Goal: Information Seeking & Learning: Learn about a topic

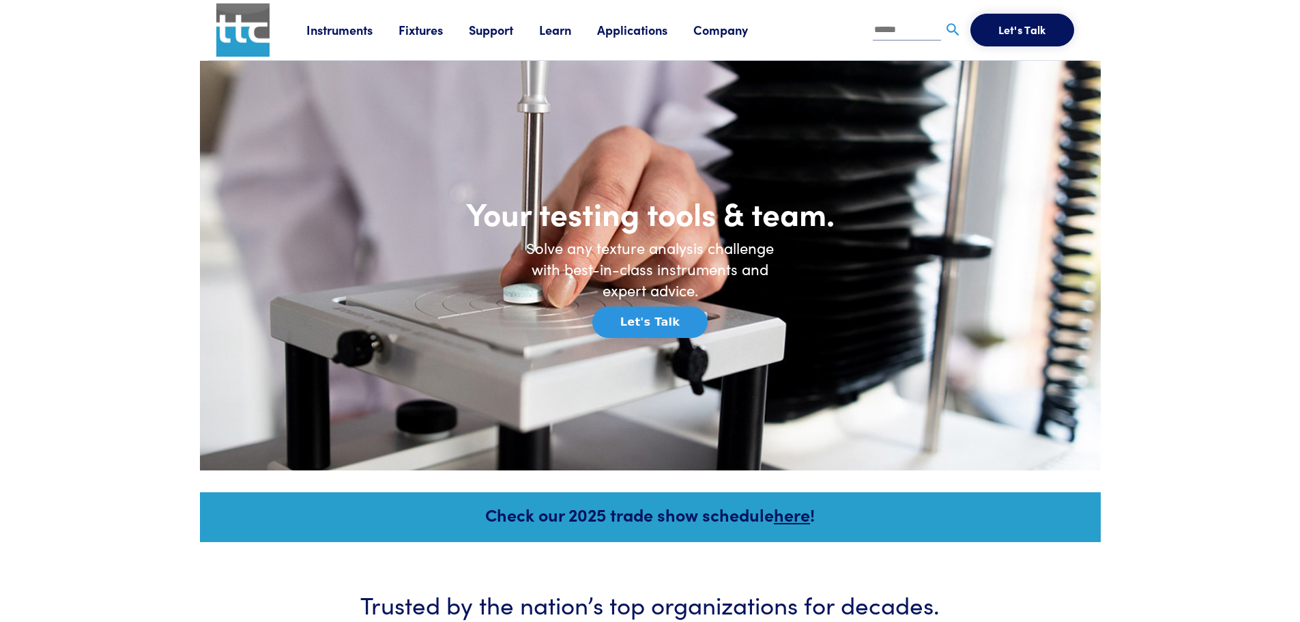
click at [336, 29] on link "Instruments" at bounding box center [352, 29] width 92 height 17
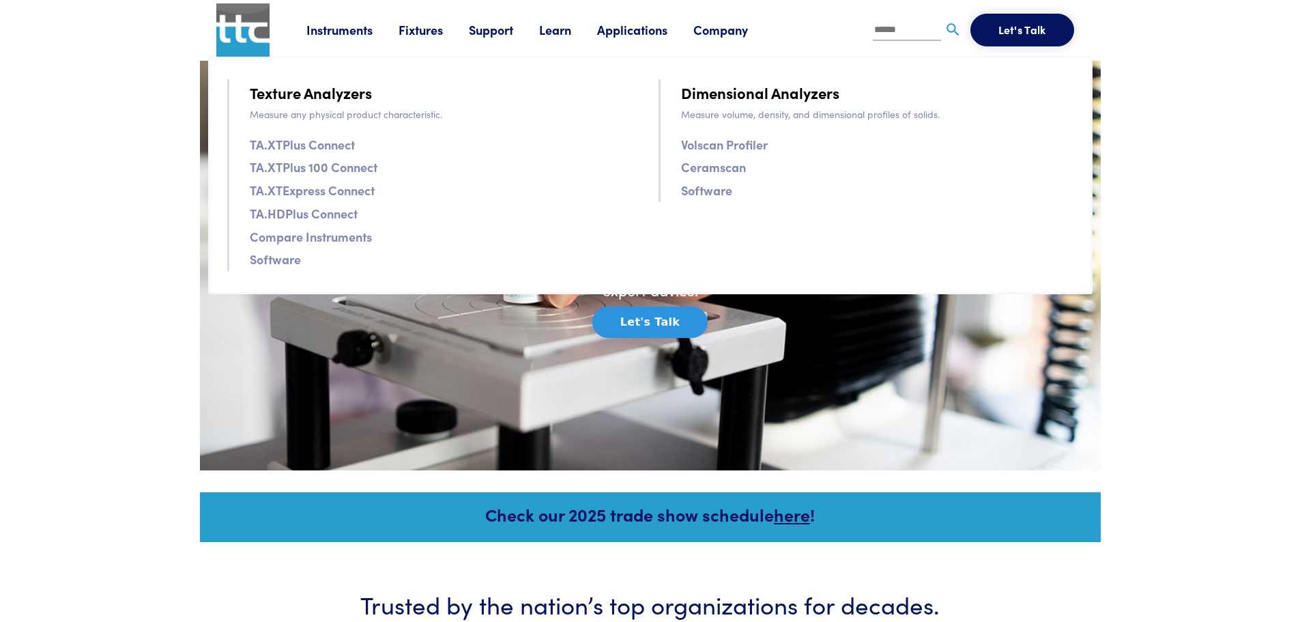
click at [336, 185] on link "TA.XTExpress Connect" at bounding box center [312, 190] width 125 height 20
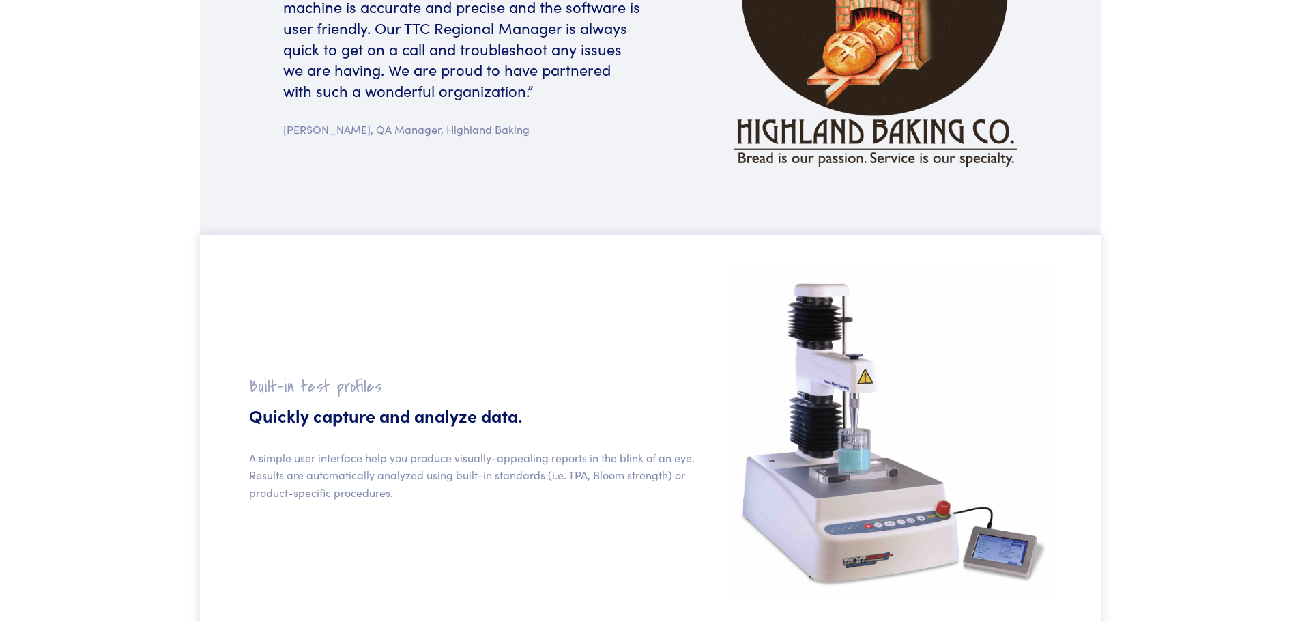
scroll to position [1024, 0]
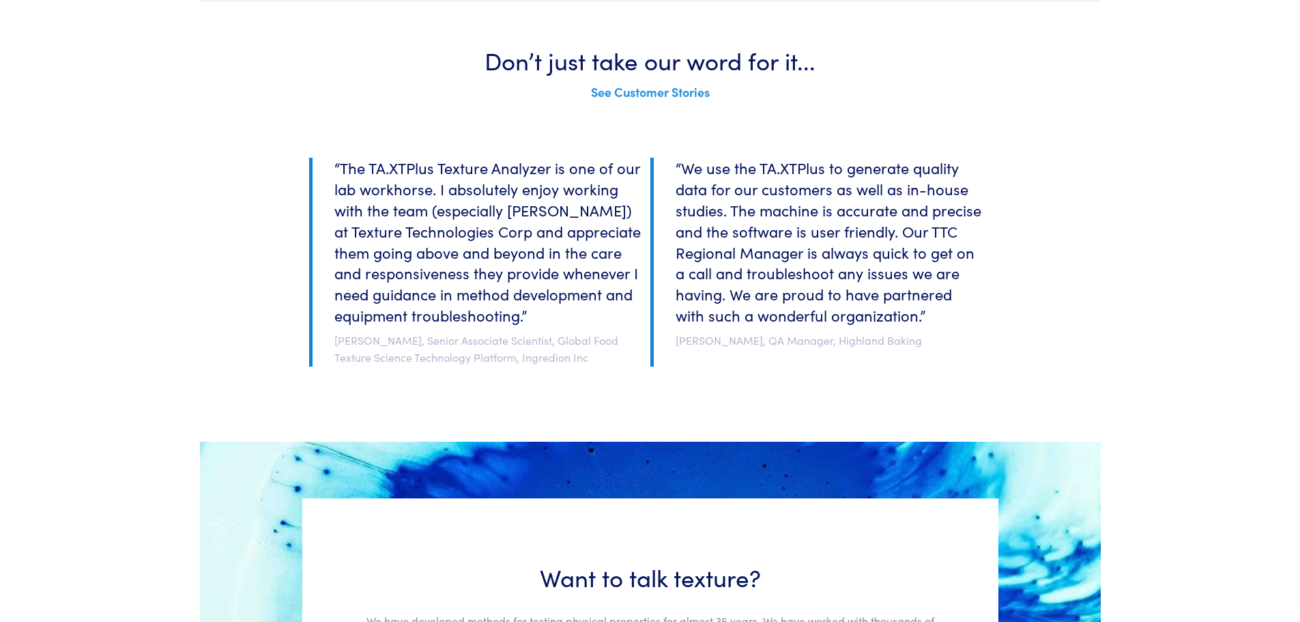
scroll to position [2525, 0]
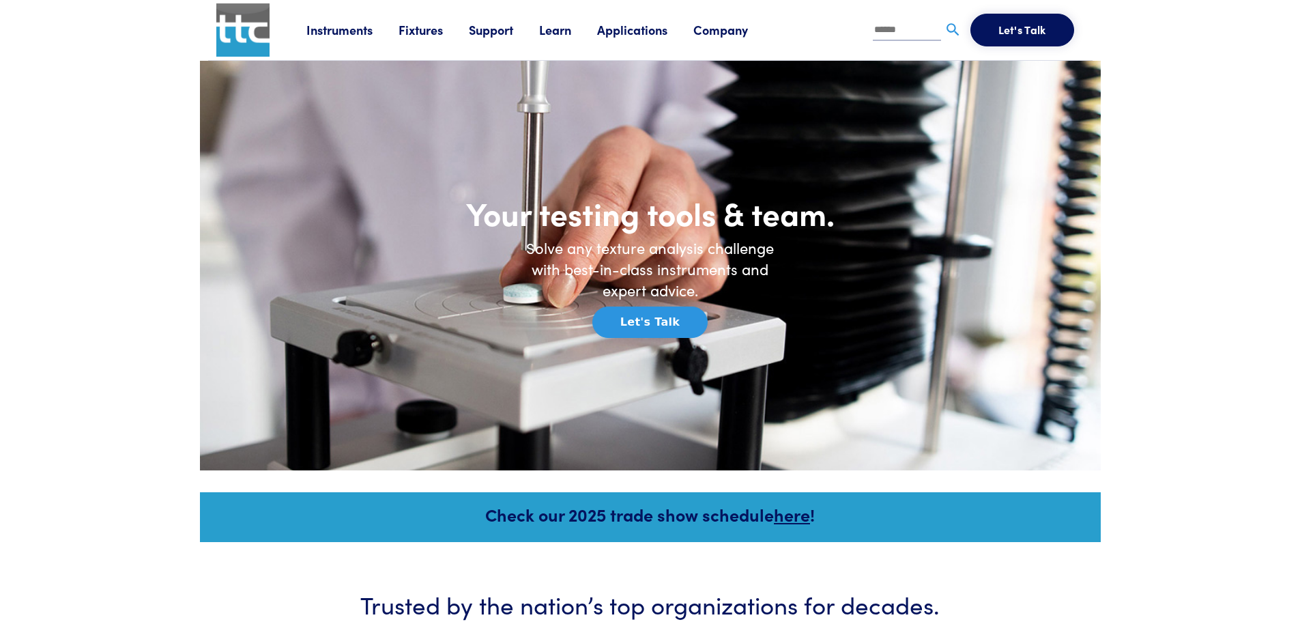
click at [562, 33] on link "Learn" at bounding box center [568, 29] width 58 height 17
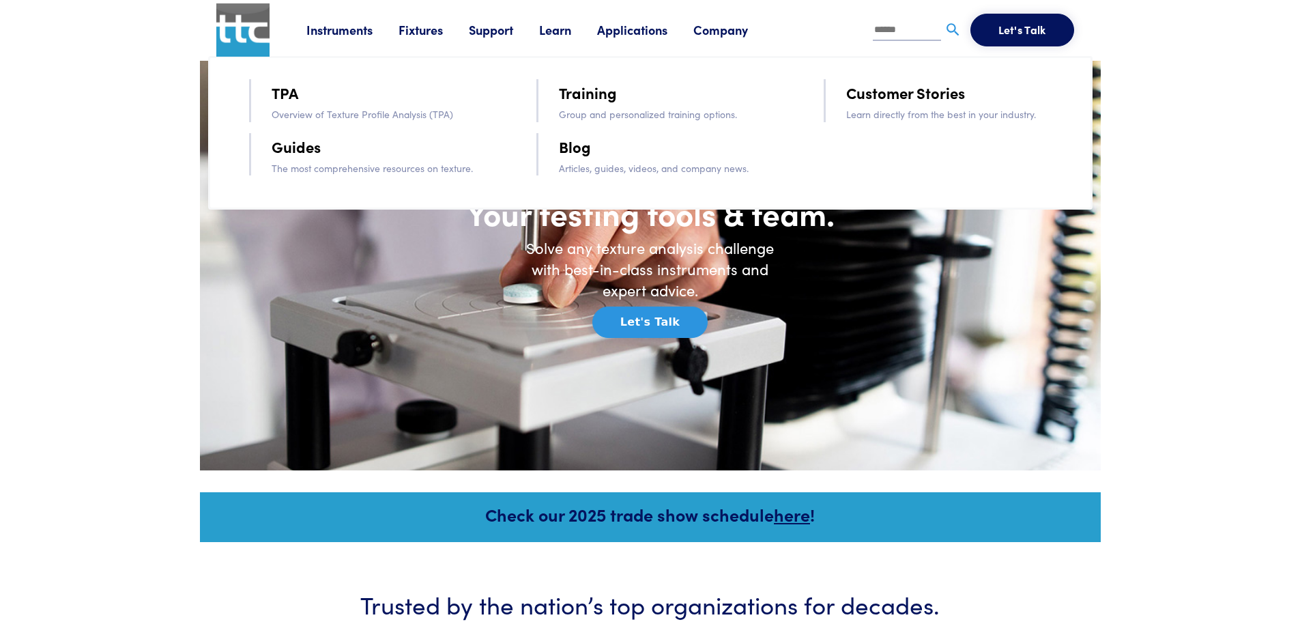
click at [282, 145] on link "Guides" at bounding box center [296, 146] width 49 height 24
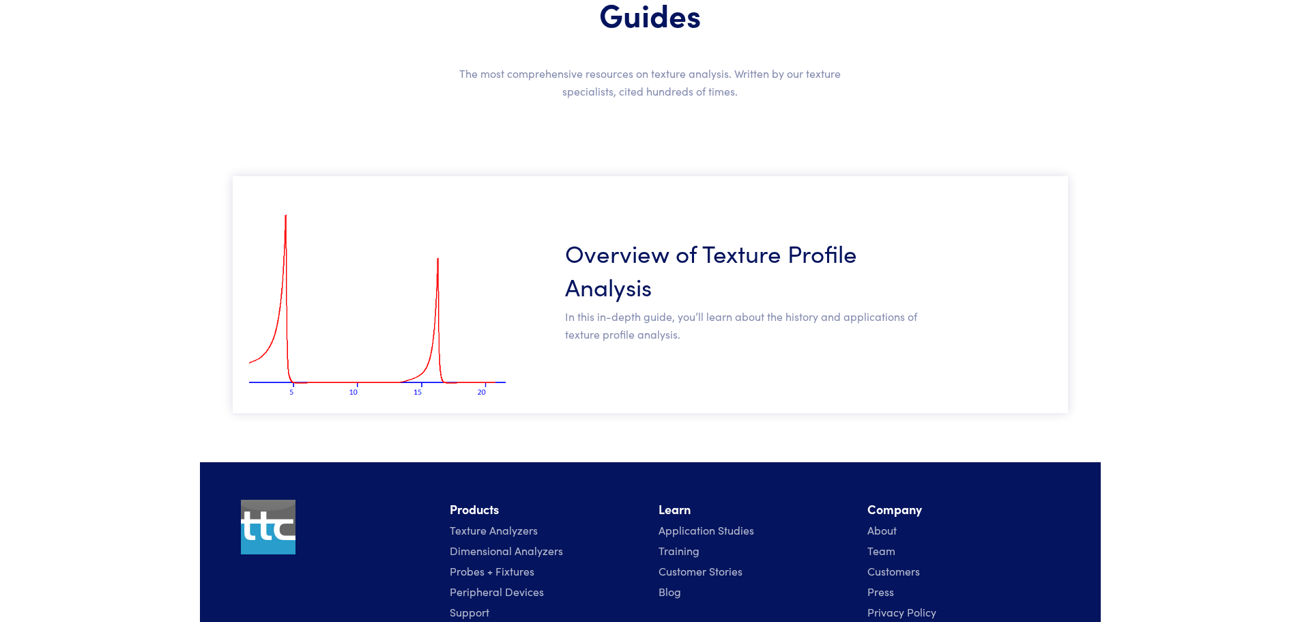
scroll to position [205, 0]
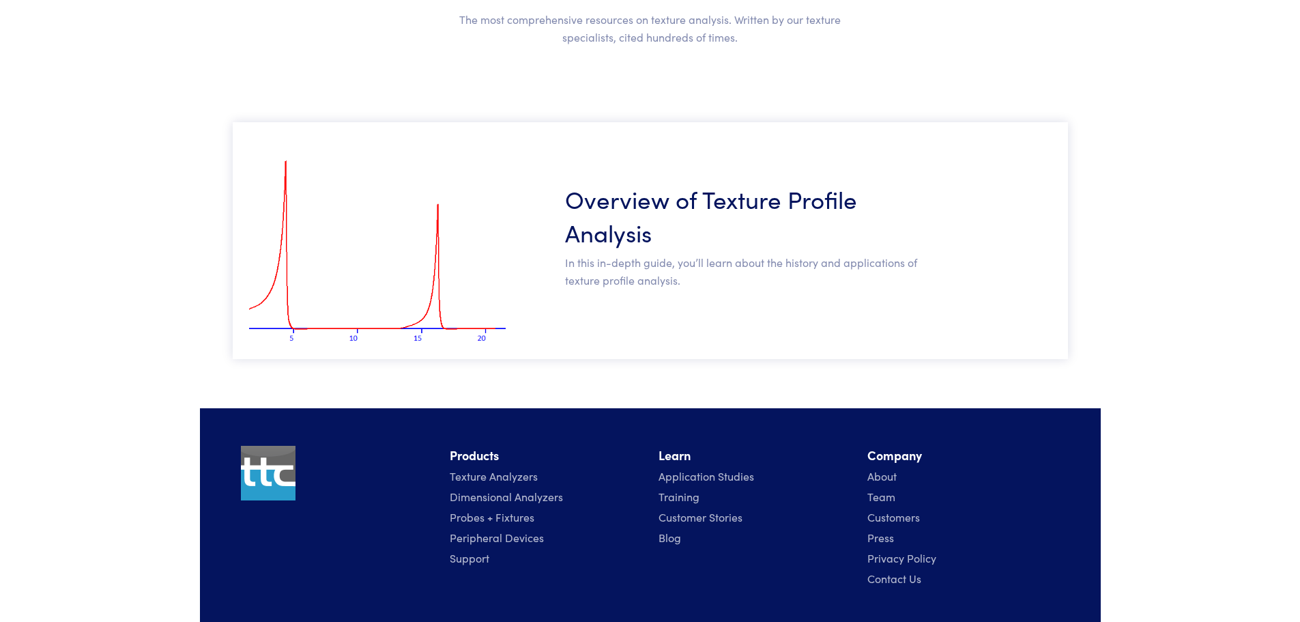
click at [621, 203] on h3 "Overview of Texture Profile Analysis" at bounding box center [744, 215] width 358 height 67
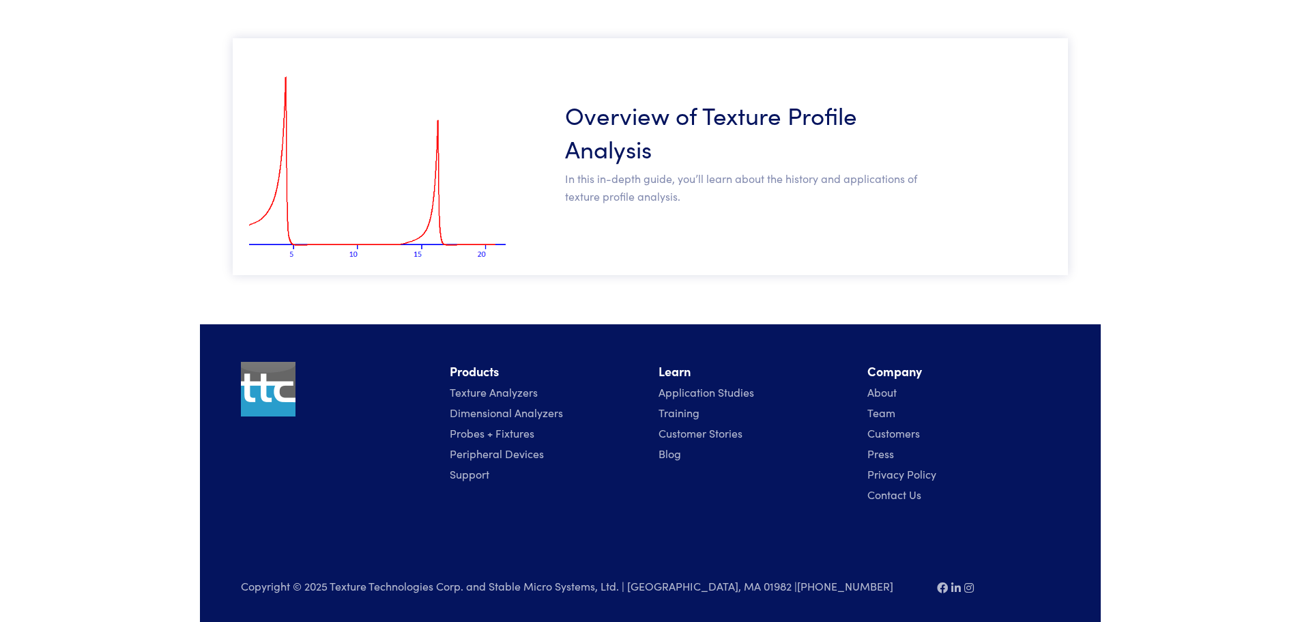
scroll to position [295, 0]
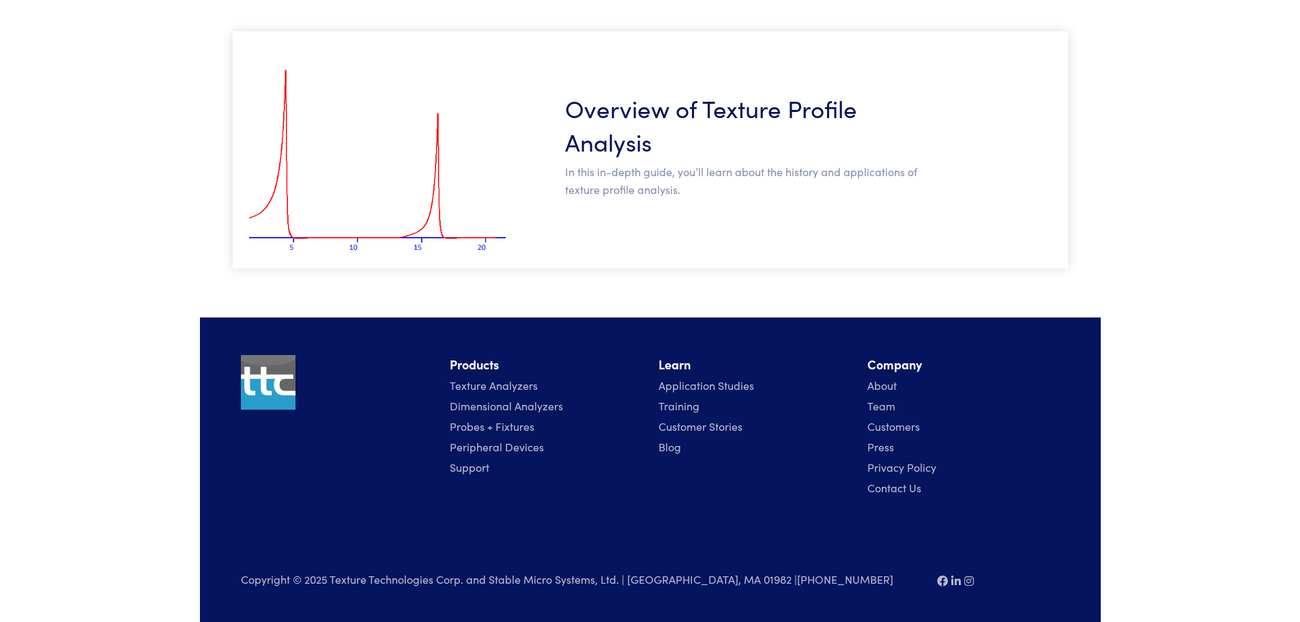
click at [680, 407] on link "Training" at bounding box center [678, 405] width 41 height 15
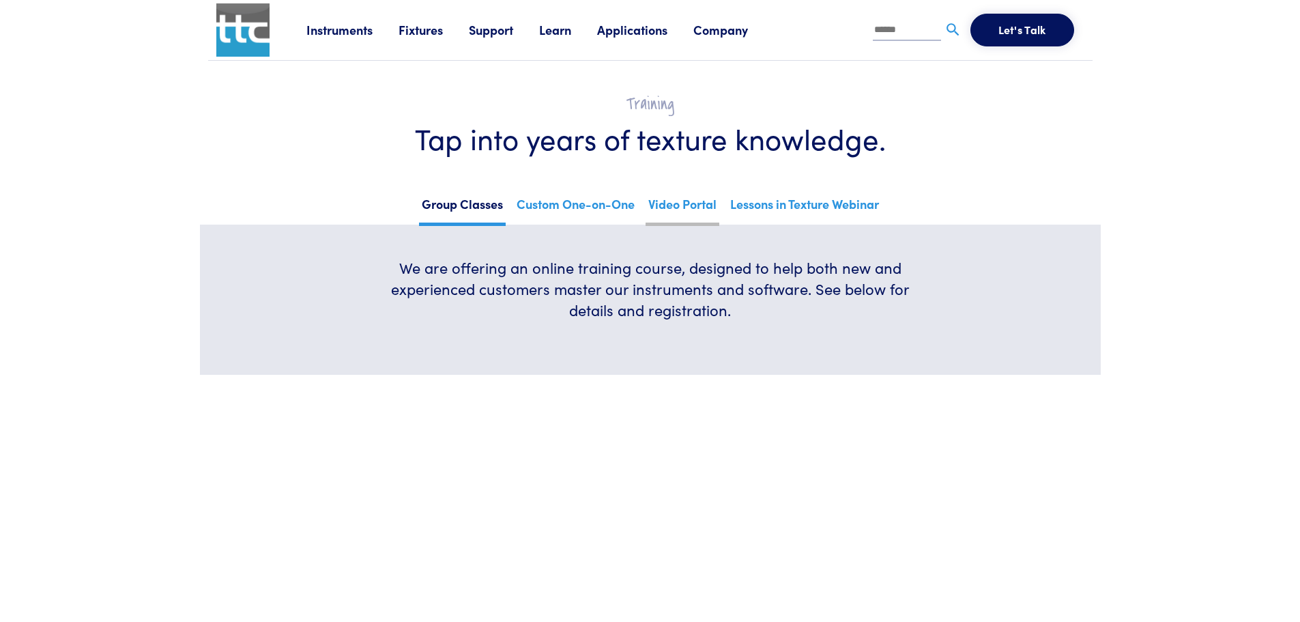
drag, startPoint x: 671, startPoint y: 207, endPoint x: 708, endPoint y: 215, distance: 38.4
click at [671, 207] on link "Video Portal" at bounding box center [683, 208] width 74 height 33
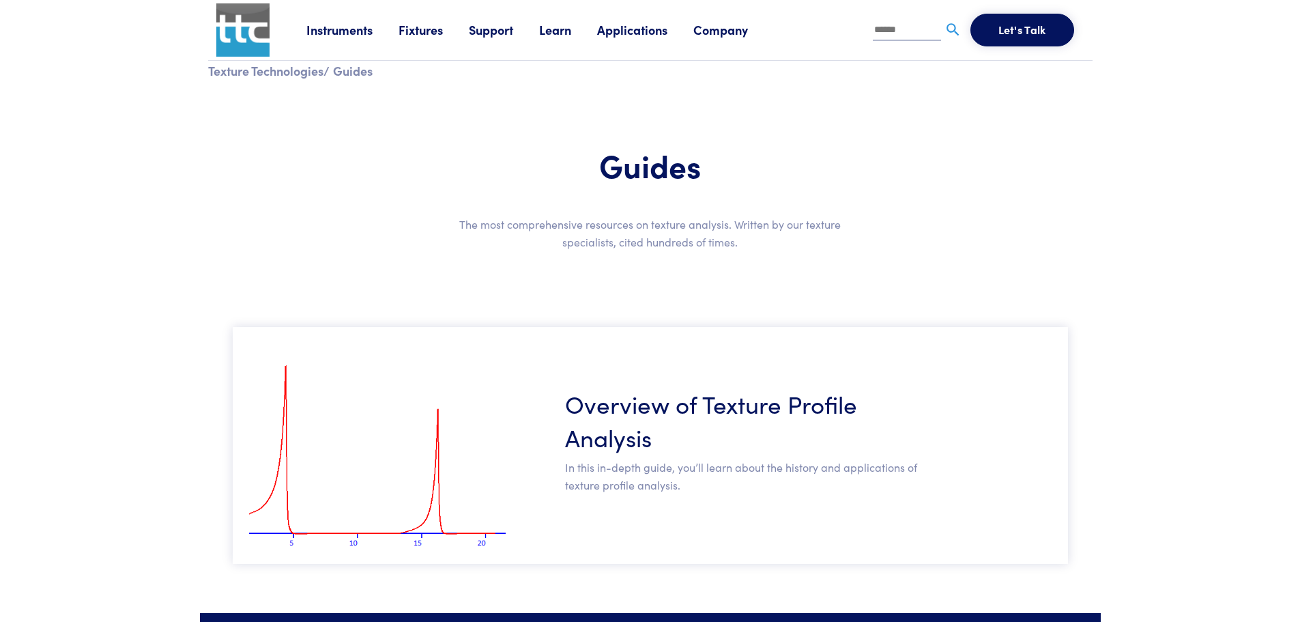
click at [655, 26] on link "Applications" at bounding box center [645, 29] width 96 height 17
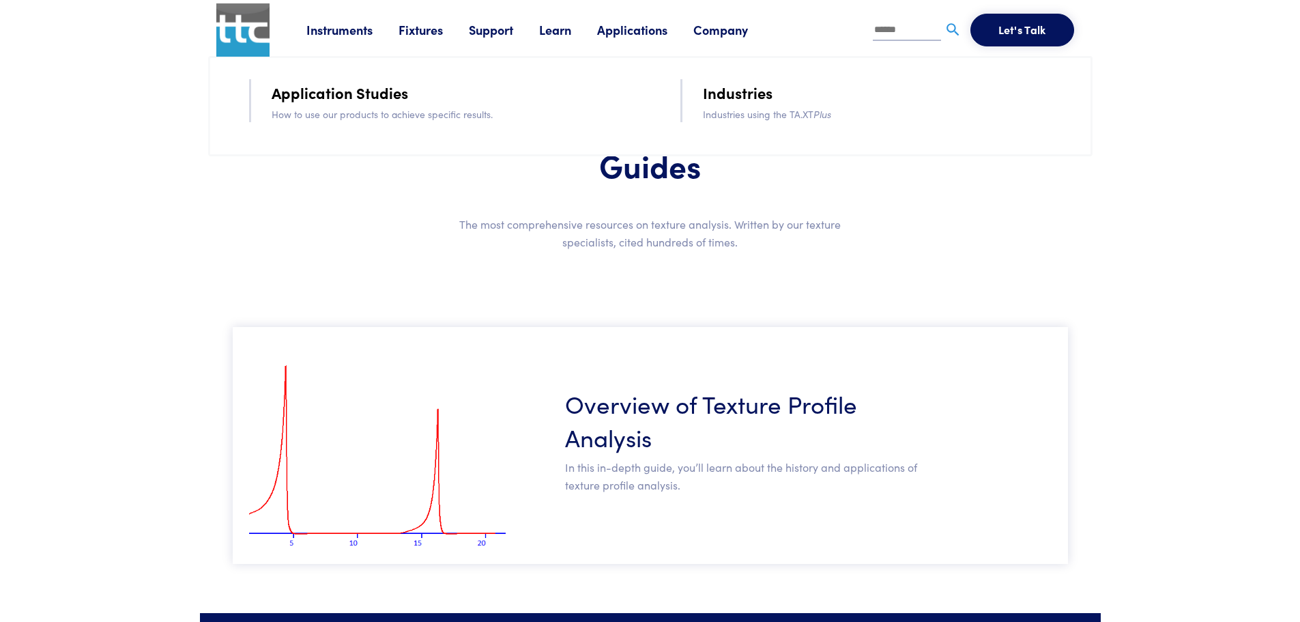
click at [733, 29] on link "Company" at bounding box center [733, 29] width 81 height 17
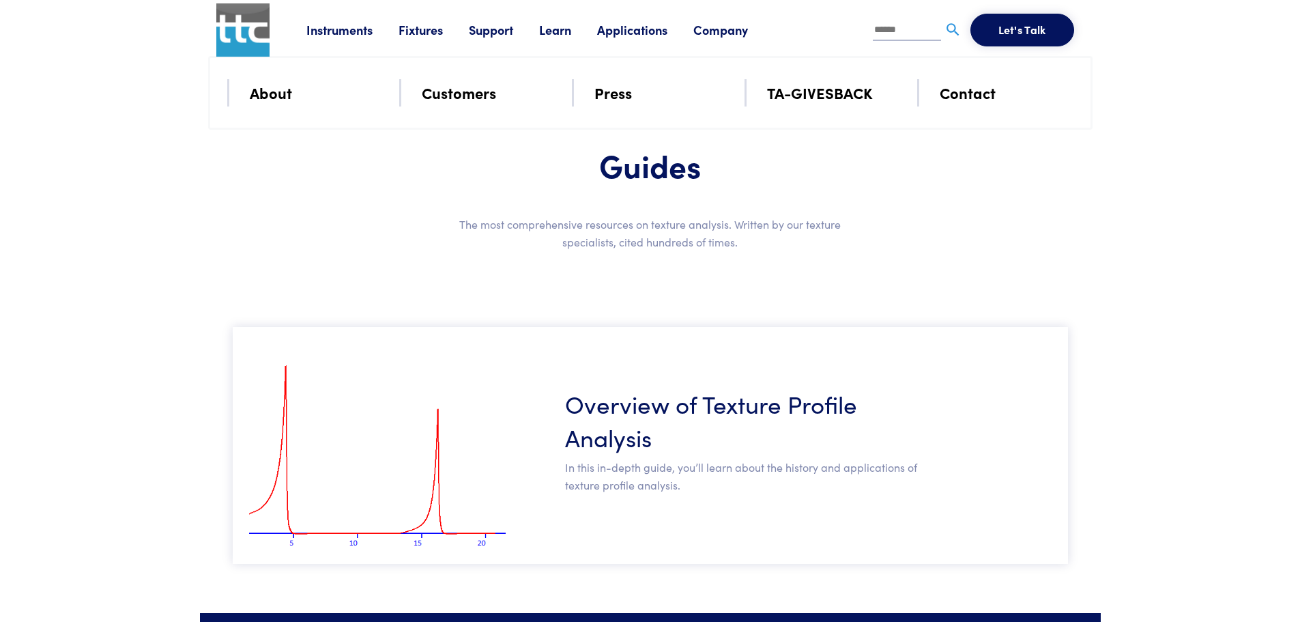
click at [367, 27] on link "Instruments" at bounding box center [352, 29] width 92 height 17
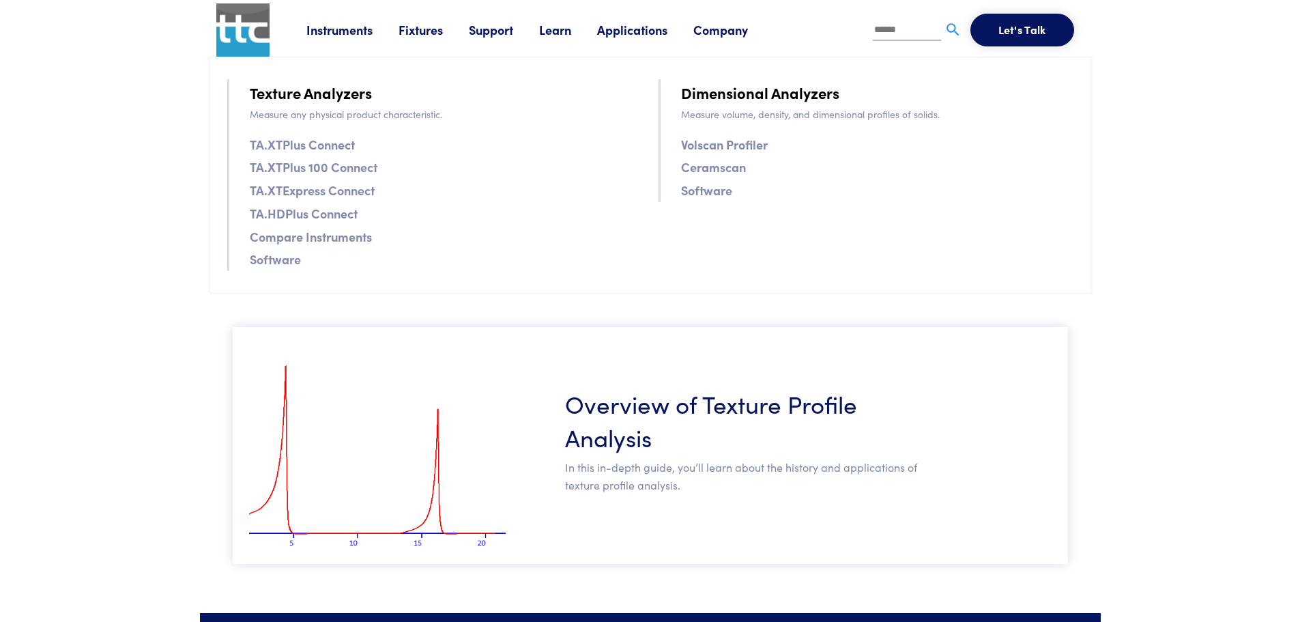
click at [432, 25] on link "Fixtures" at bounding box center [433, 29] width 70 height 17
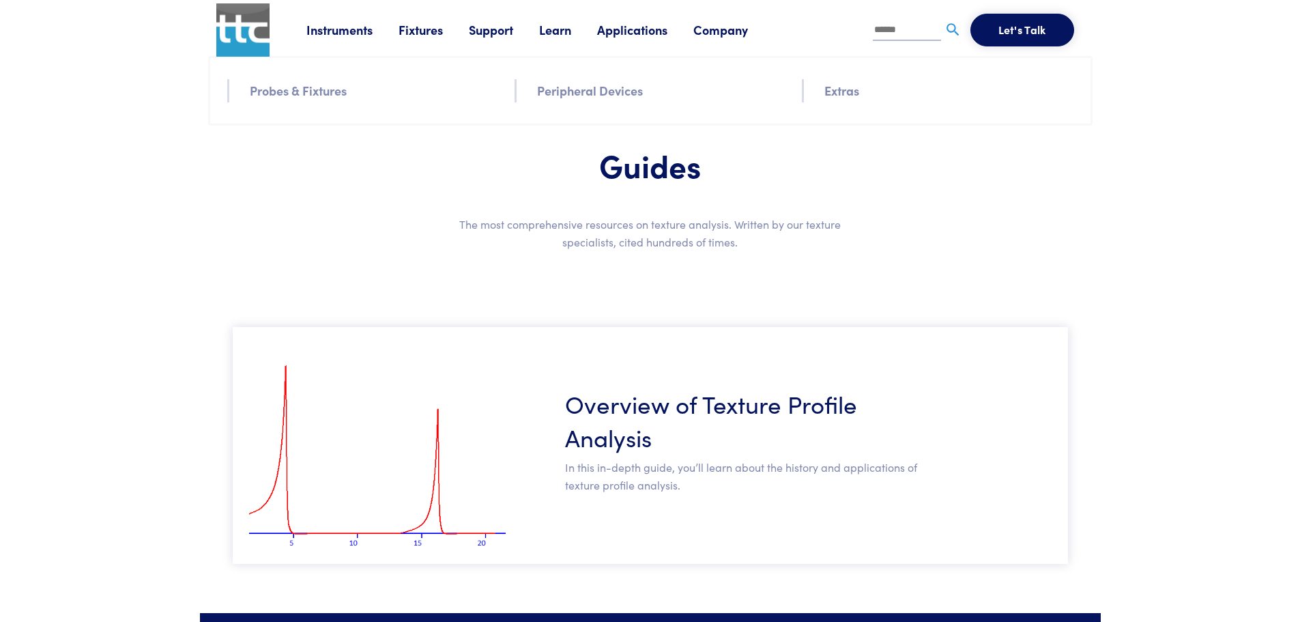
click at [551, 23] on link "Learn" at bounding box center [568, 29] width 58 height 17
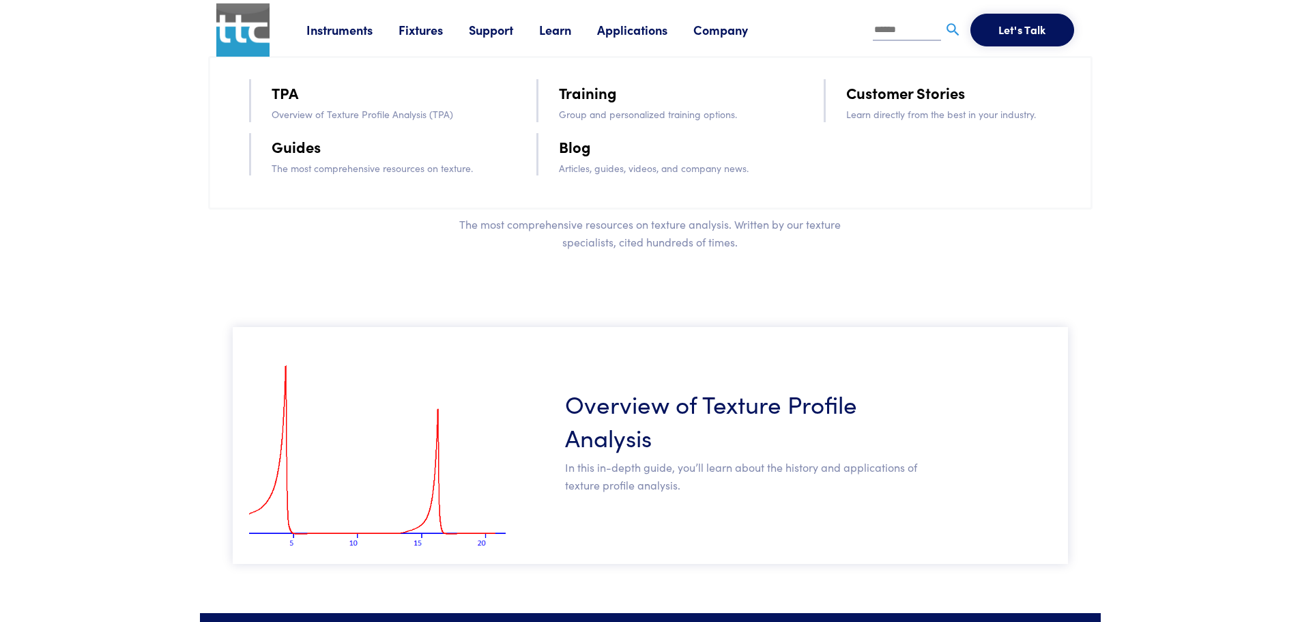
click at [577, 147] on link "Blog" at bounding box center [575, 146] width 32 height 24
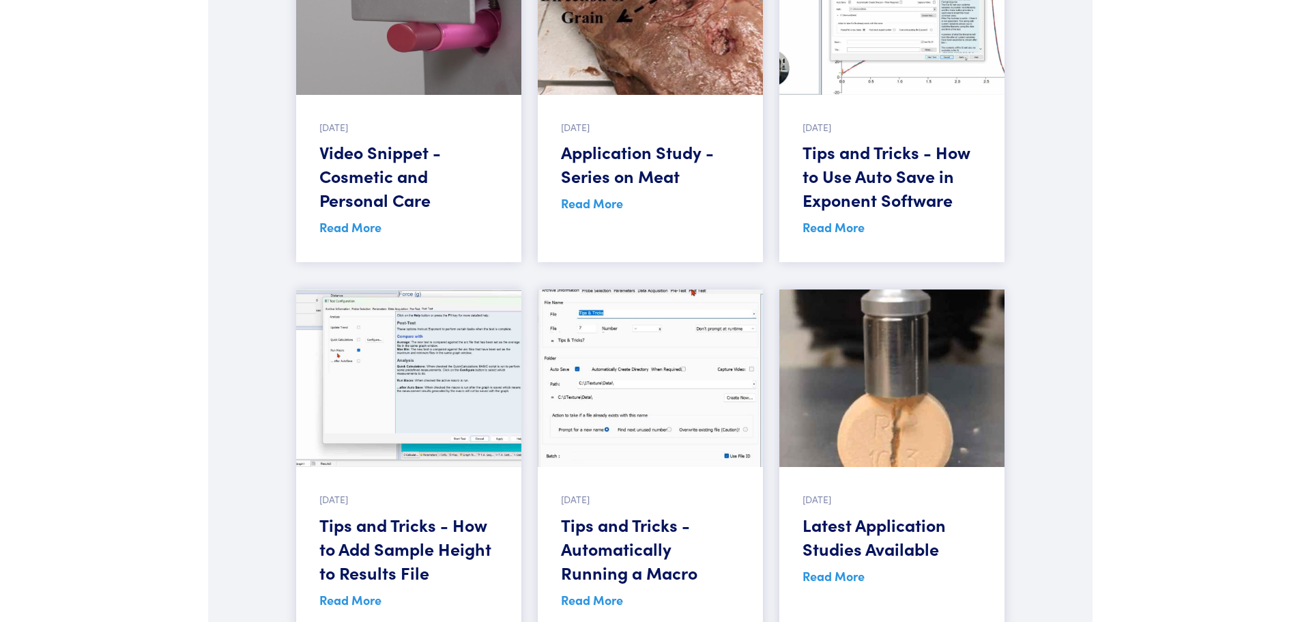
scroll to position [3548, 0]
